Goal: Task Accomplishment & Management: Manage account settings

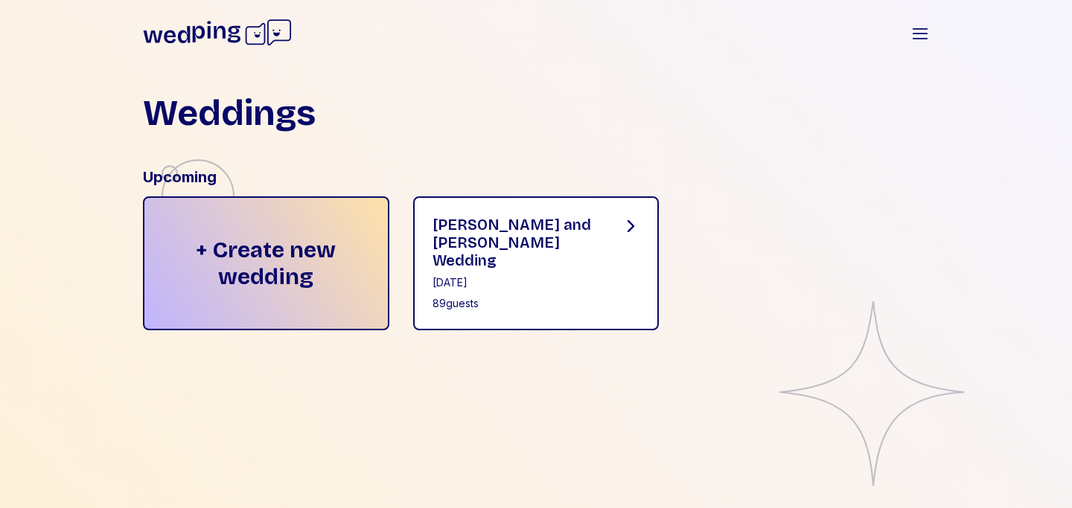
click at [496, 275] on div "[DATE]" at bounding box center [516, 282] width 166 height 15
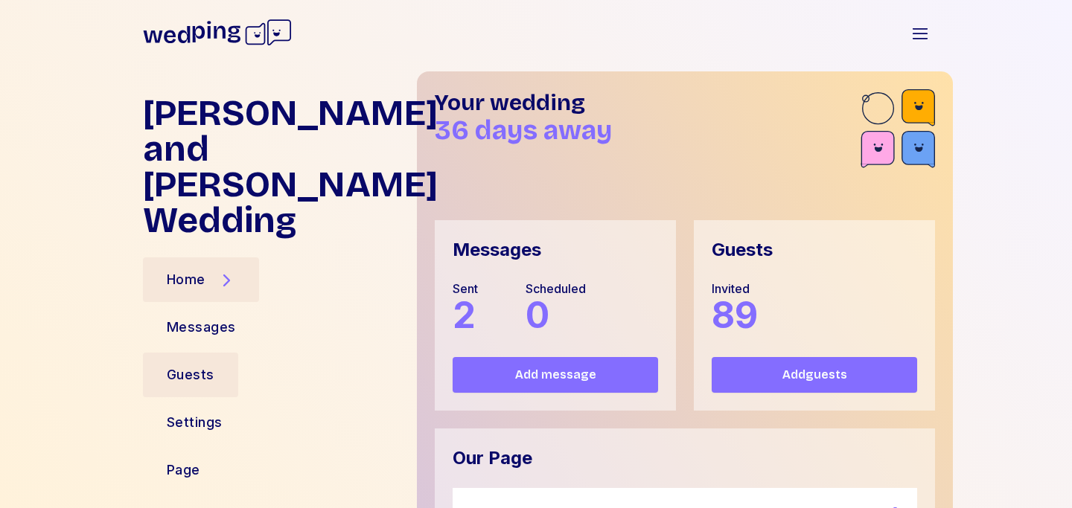
click at [207, 365] on div "Guests" at bounding box center [191, 375] width 48 height 21
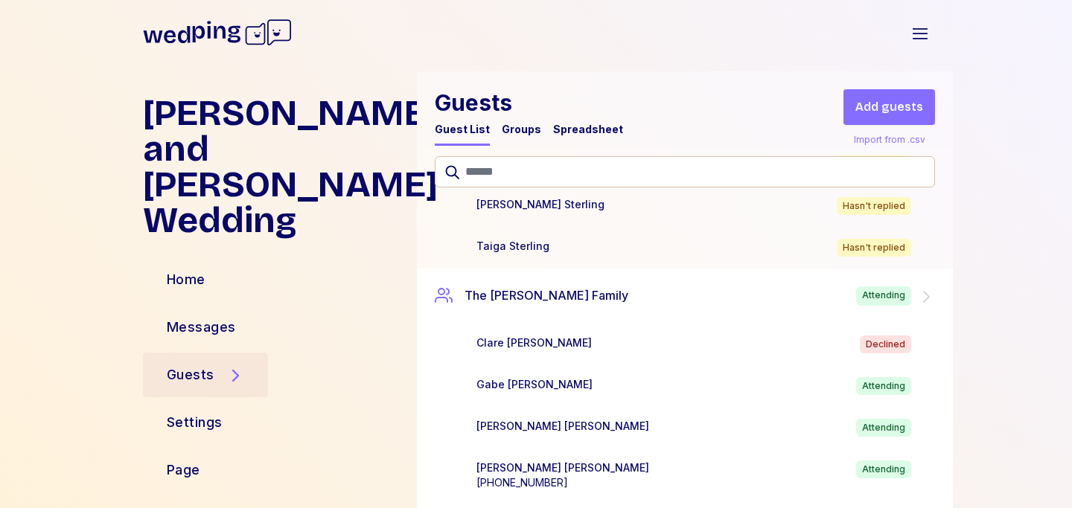
scroll to position [6231, 0]
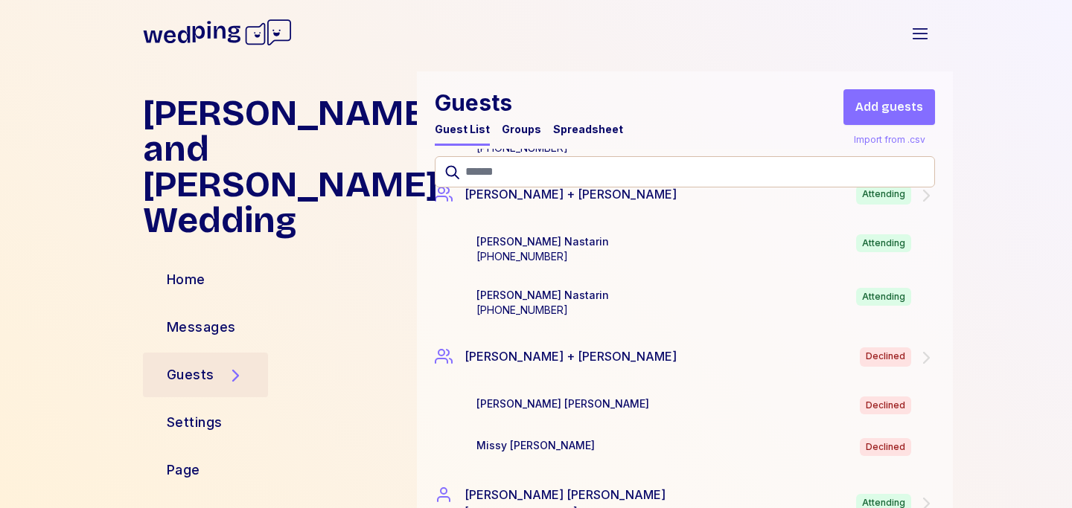
click at [555, 129] on div "Spreadsheet" at bounding box center [588, 129] width 70 height 15
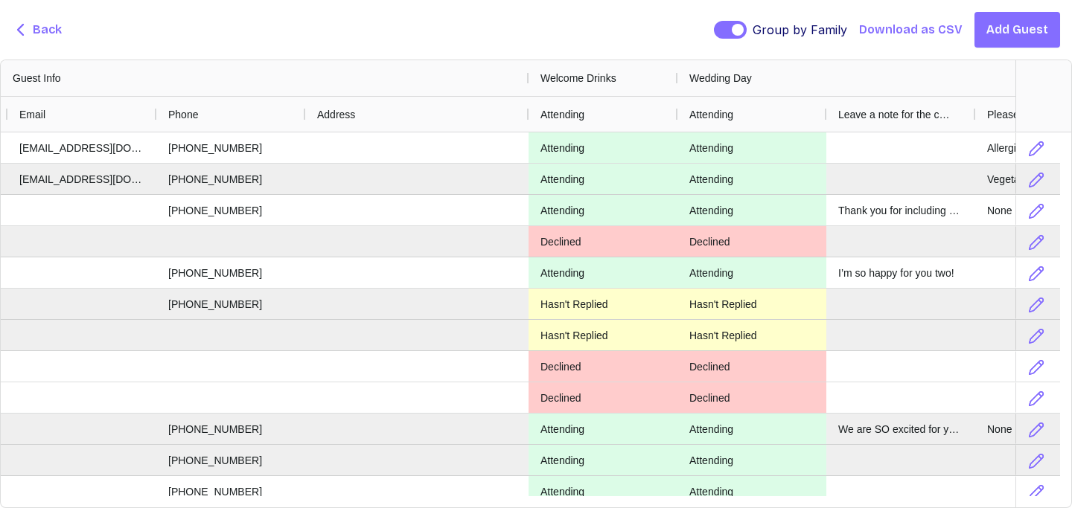
scroll to position [0, 0]
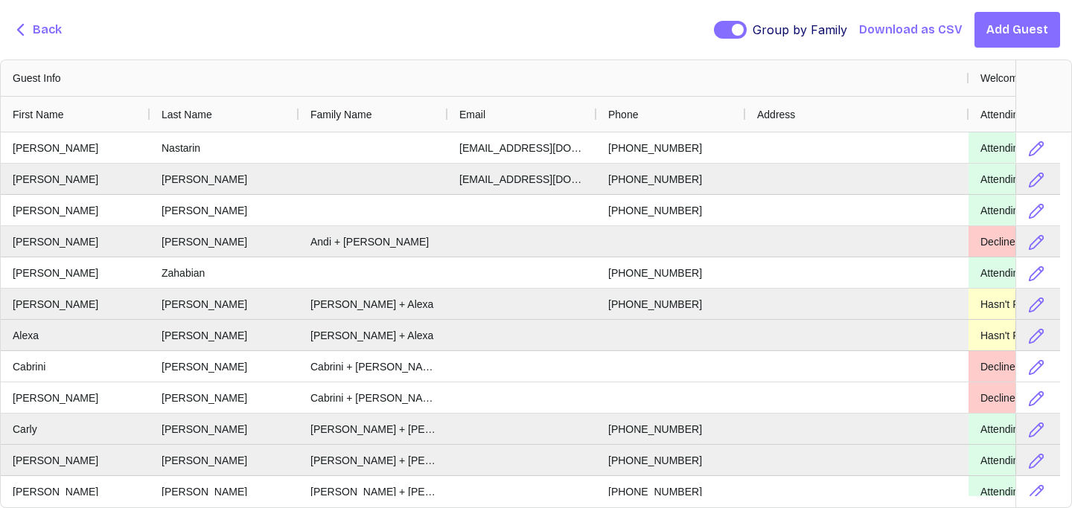
click at [36, 29] on span "Back" at bounding box center [47, 30] width 29 height 18
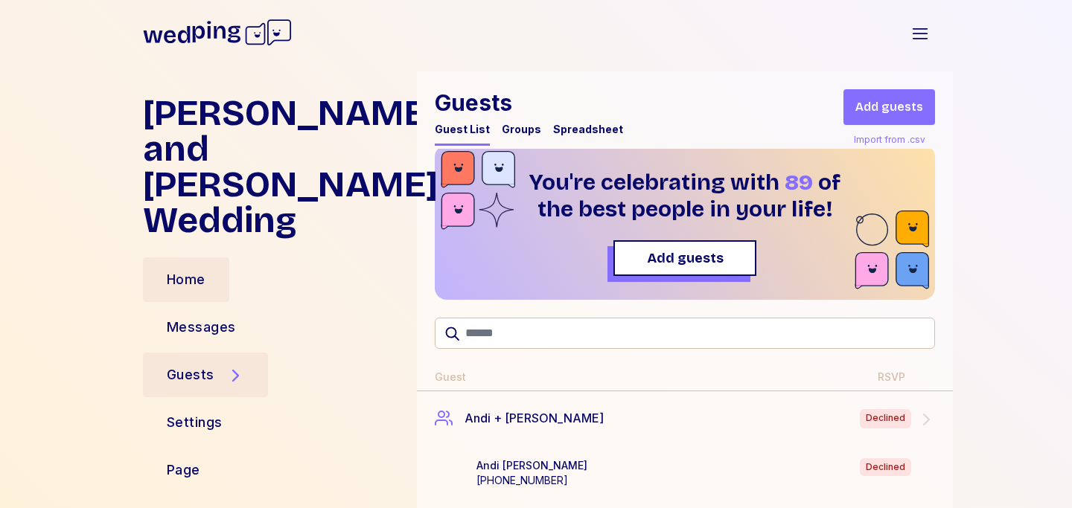
click at [175, 269] on div "Home" at bounding box center [186, 279] width 39 height 21
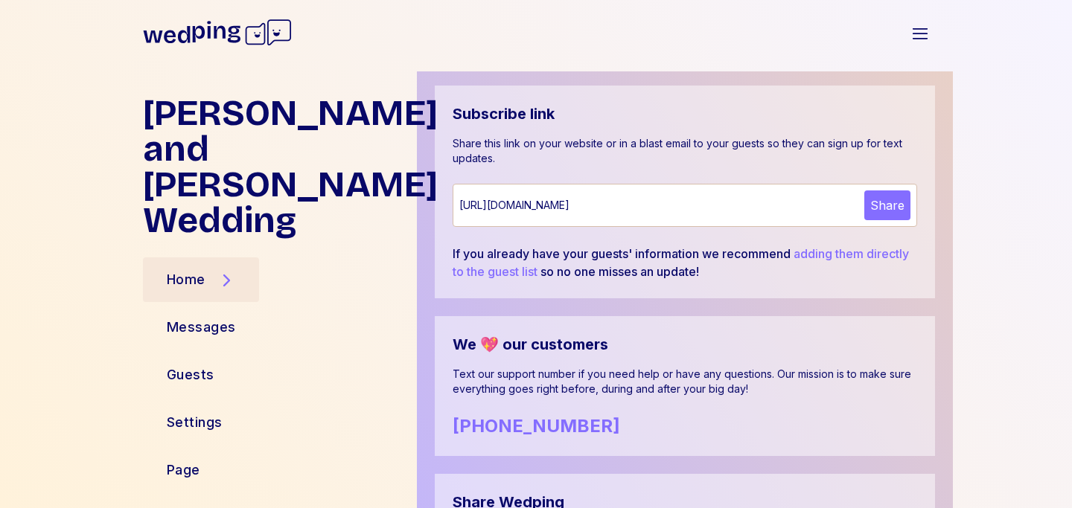
scroll to position [374, 0]
